Goal: Communication & Community: Answer question/provide support

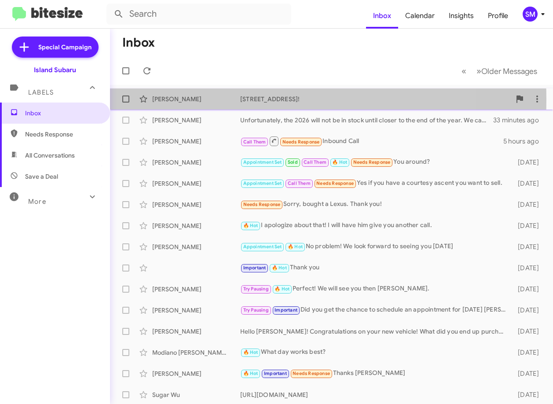
click at [176, 100] on div "[PERSON_NAME]" at bounding box center [196, 99] width 88 height 9
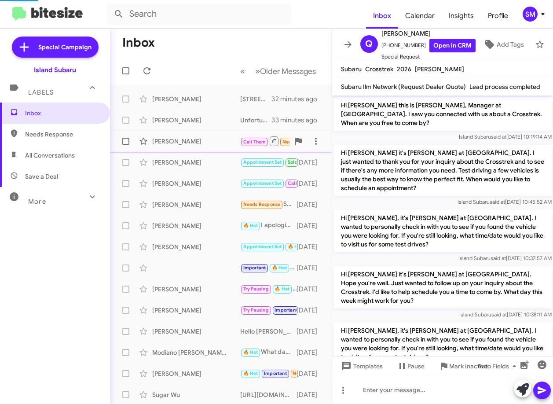
scroll to position [365, 0]
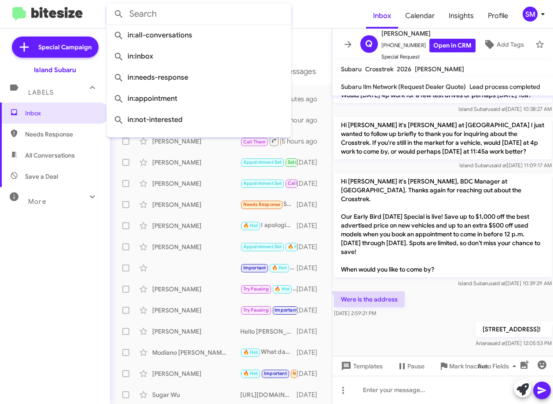
click at [179, 13] on input "text" at bounding box center [198, 14] width 185 height 21
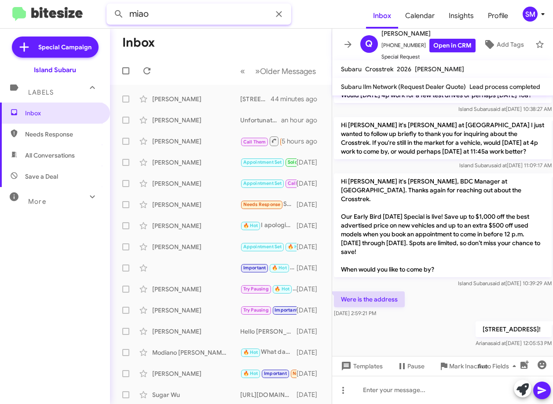
type input "miao"
click at [110, 5] on button at bounding box center [119, 14] width 18 height 18
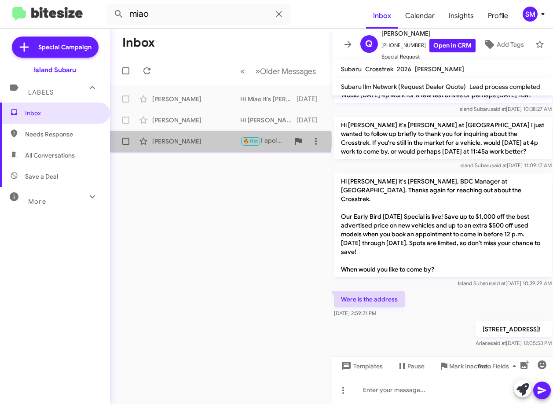
click at [185, 141] on div "[PERSON_NAME]" at bounding box center [196, 141] width 88 height 9
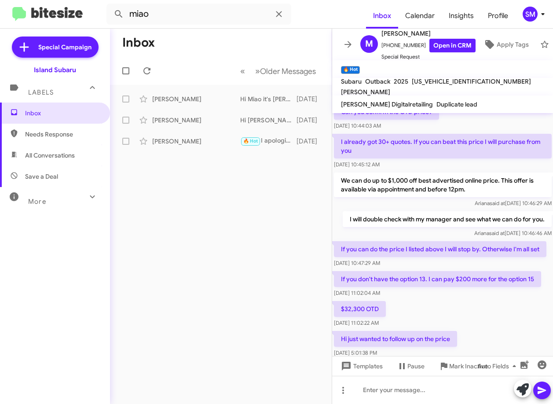
scroll to position [264, 0]
